Goal: Navigation & Orientation: Find specific page/section

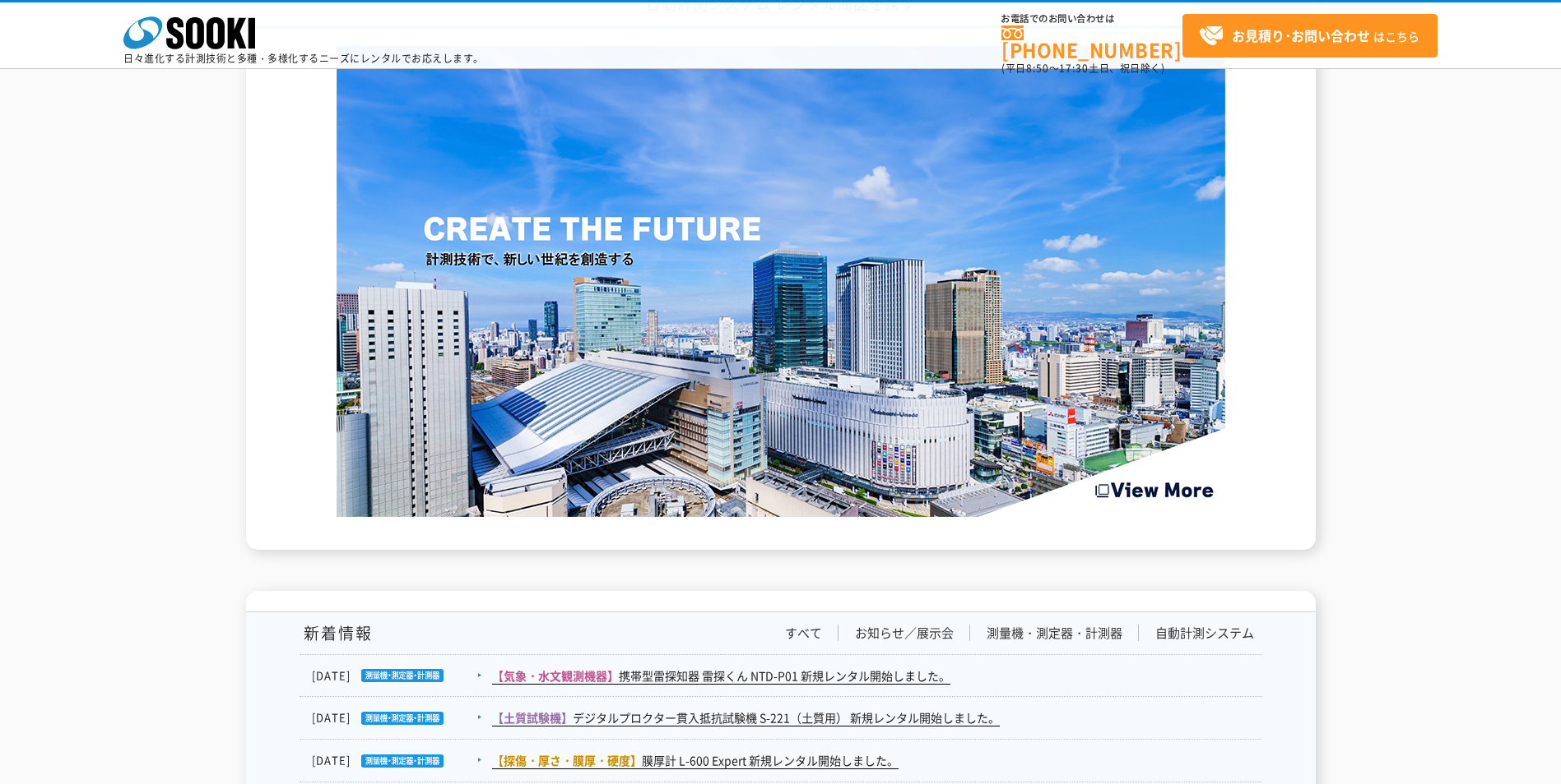
scroll to position [2253, 0]
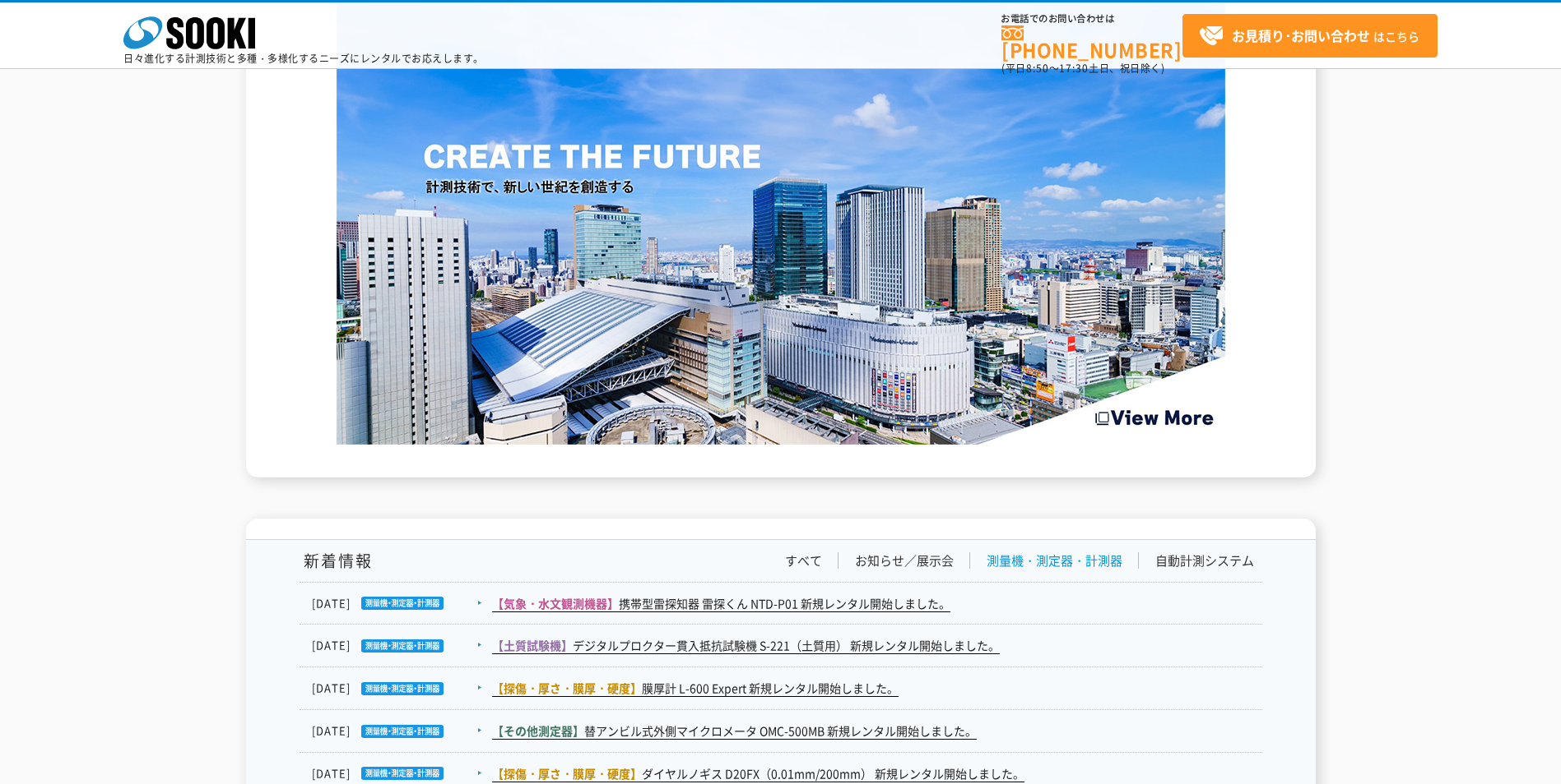
click at [1048, 559] on link "測量機・測定器・計測器" at bounding box center [1054, 562] width 135 height 18
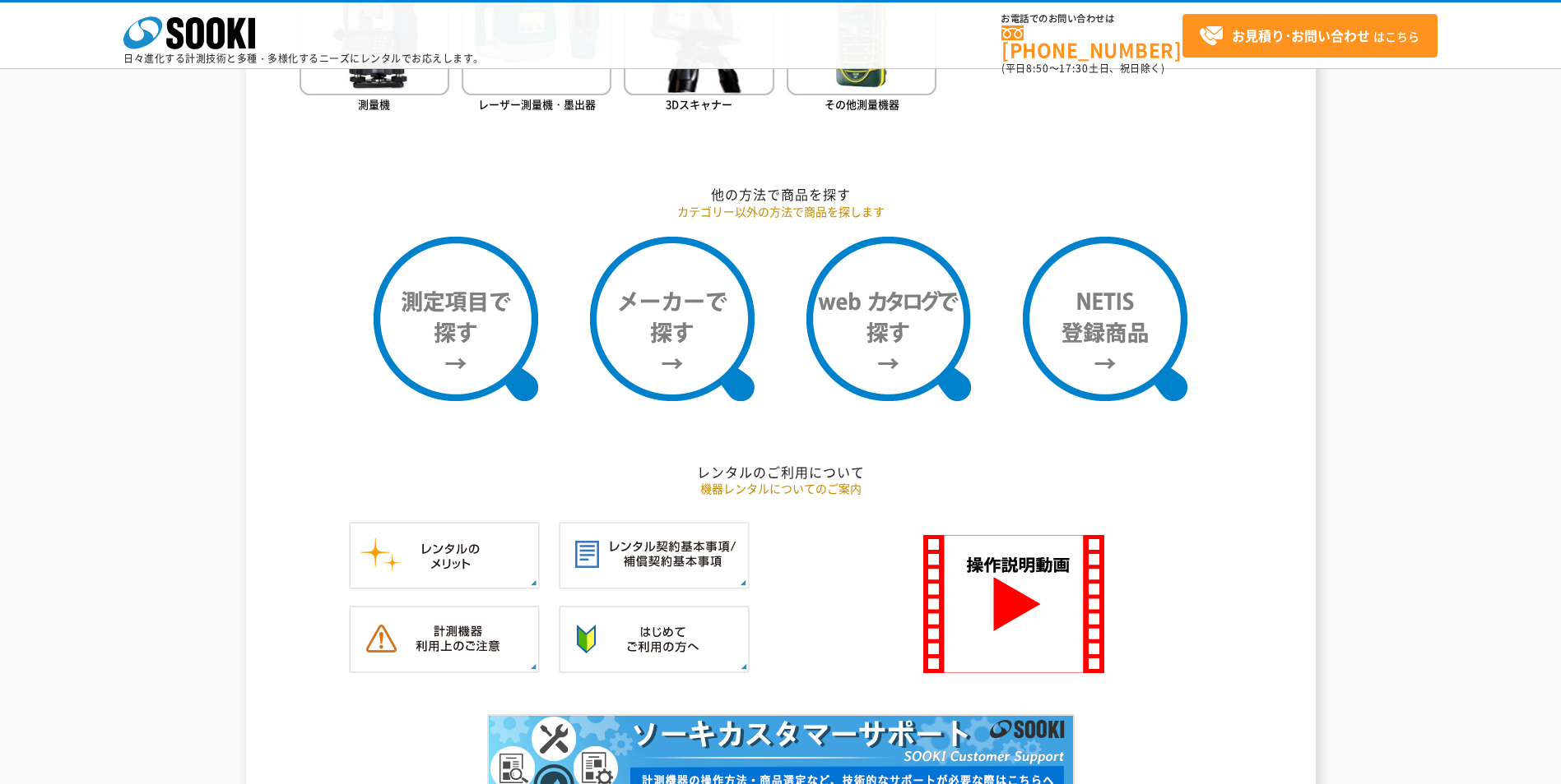
scroll to position [773, 0]
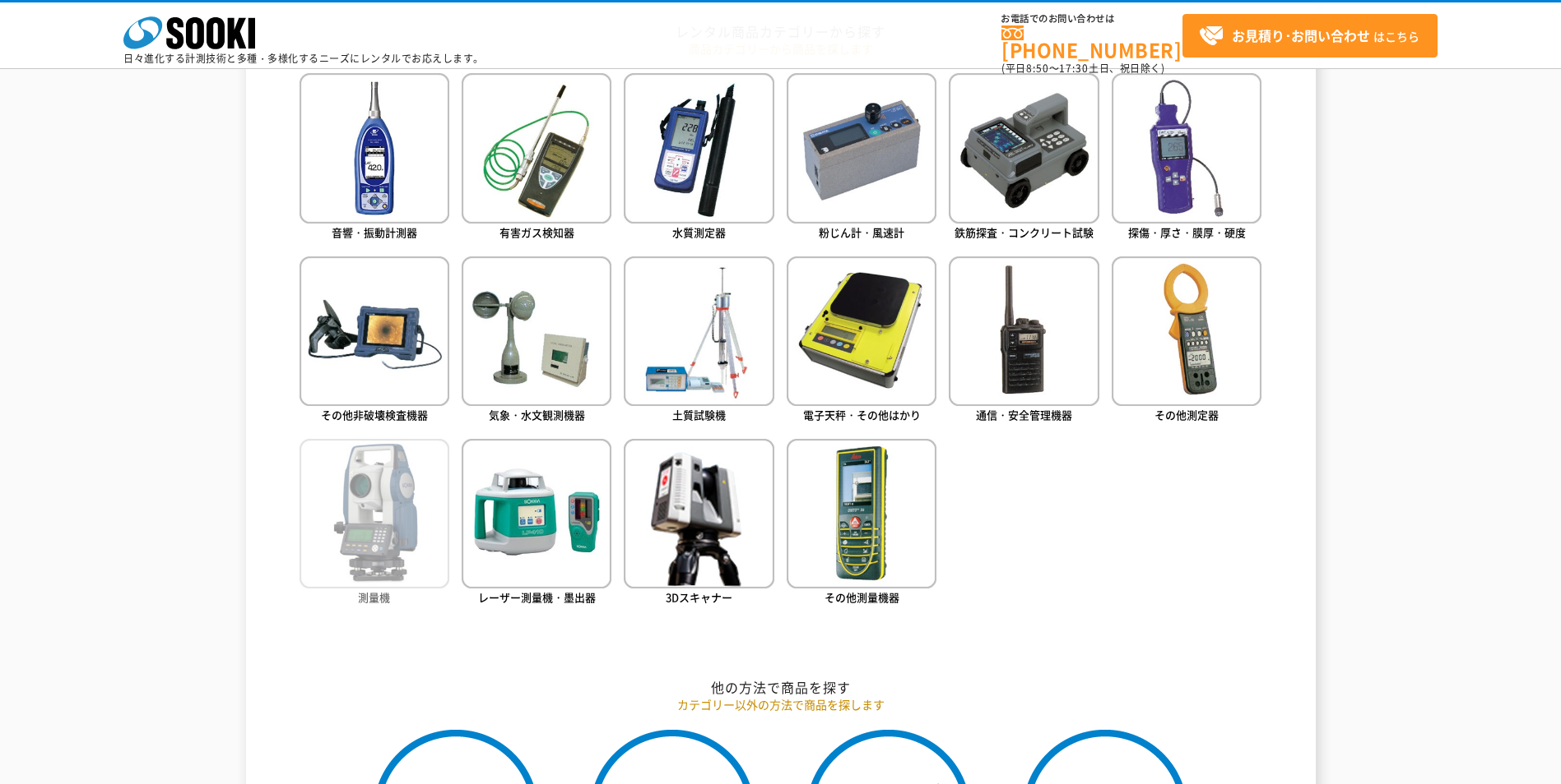
click at [374, 522] on img at bounding box center [375, 514] width 150 height 149
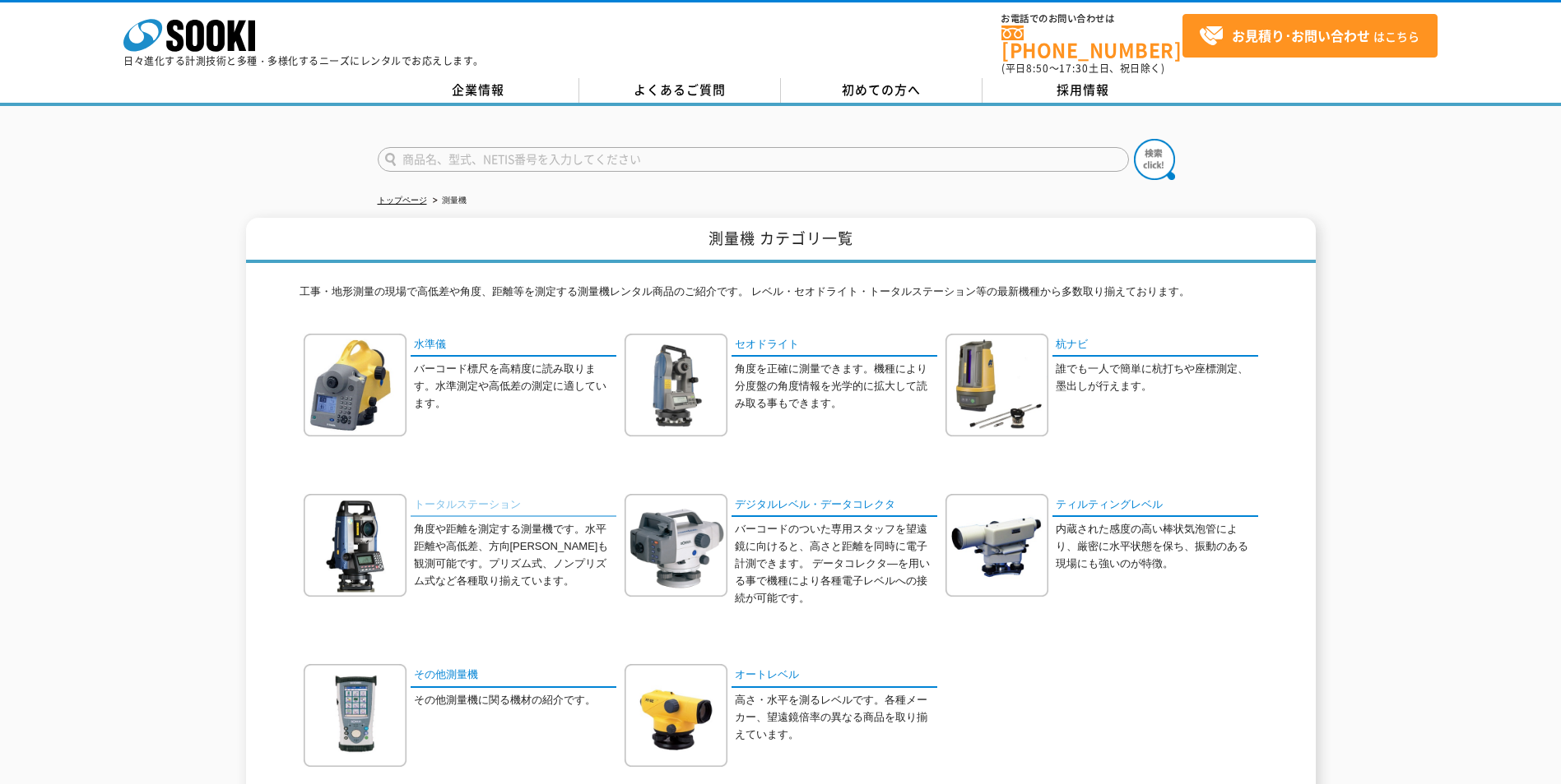
click at [481, 496] on link "トータルステーション" at bounding box center [514, 505] width 206 height 24
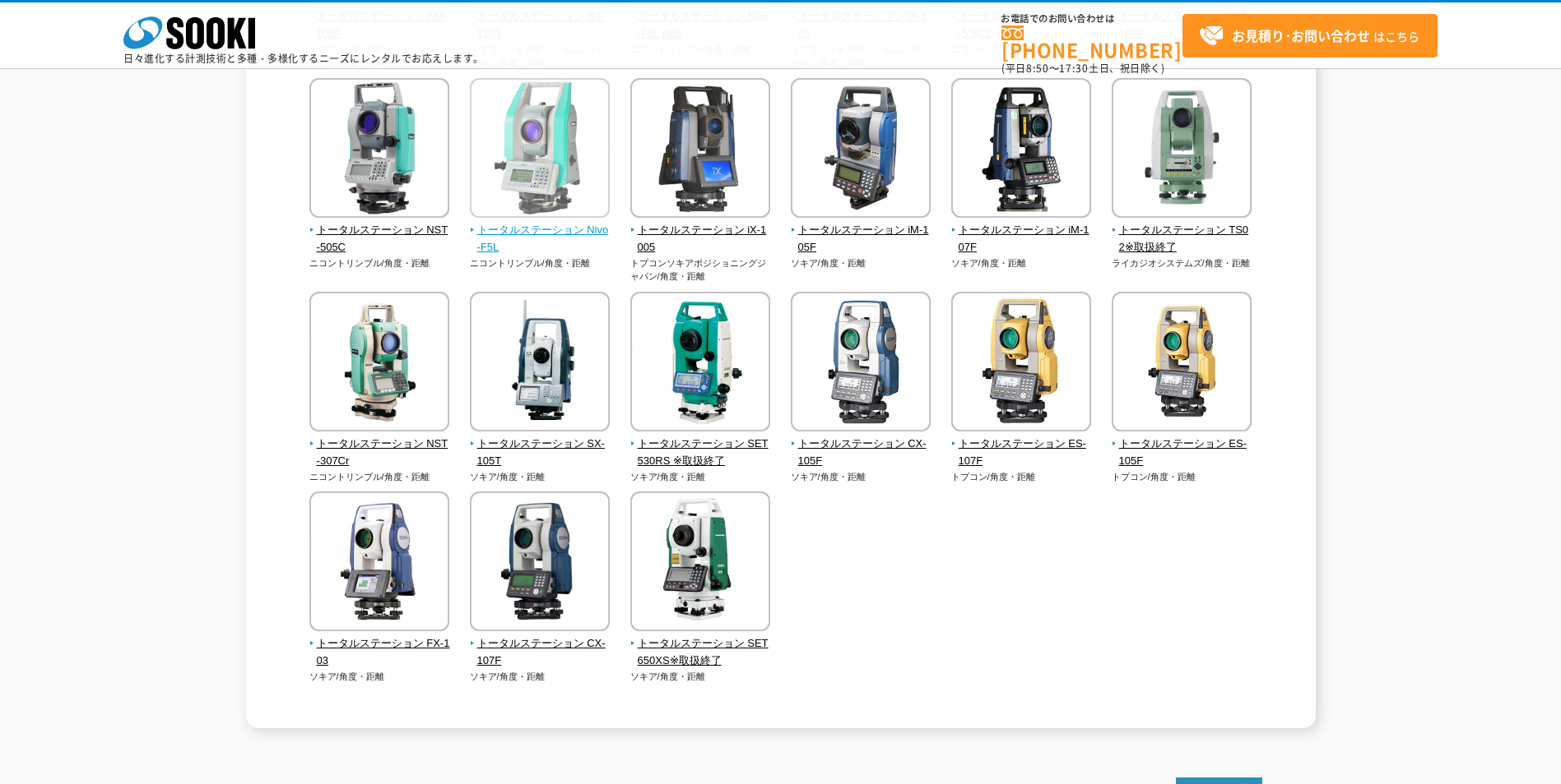
scroll to position [493, 0]
